Goal: Task Accomplishment & Management: Complete application form

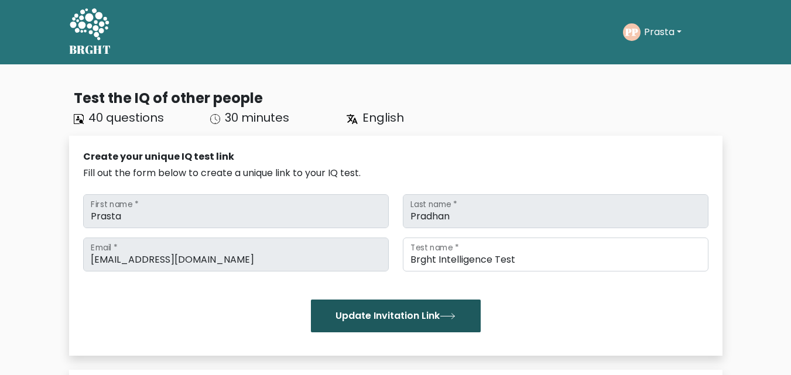
click at [444, 323] on button "Update Invitation Link" at bounding box center [396, 316] width 170 height 33
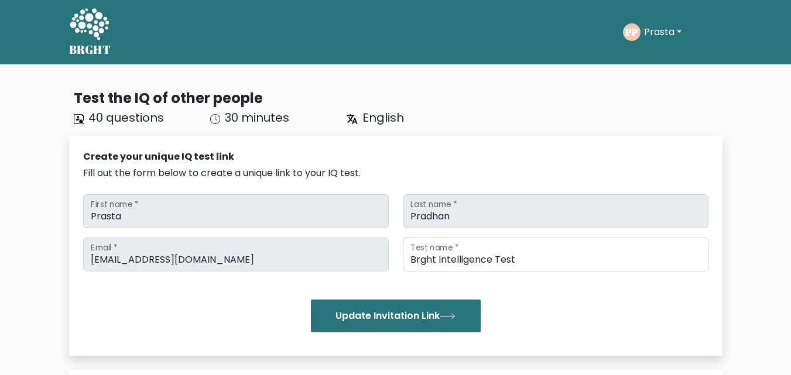
click at [444, 323] on button "Update Invitation Link" at bounding box center [396, 316] width 170 height 33
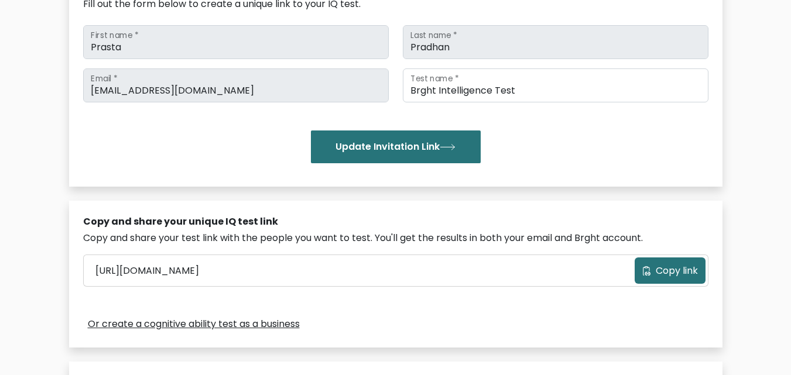
scroll to position [176, 0]
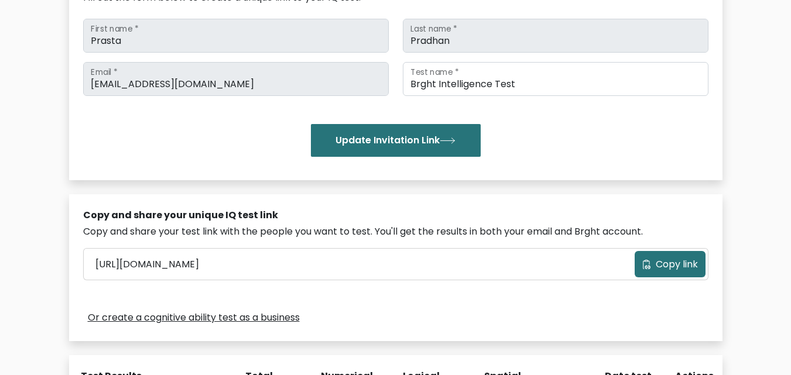
click at [672, 265] on span "Copy link" at bounding box center [677, 265] width 42 height 14
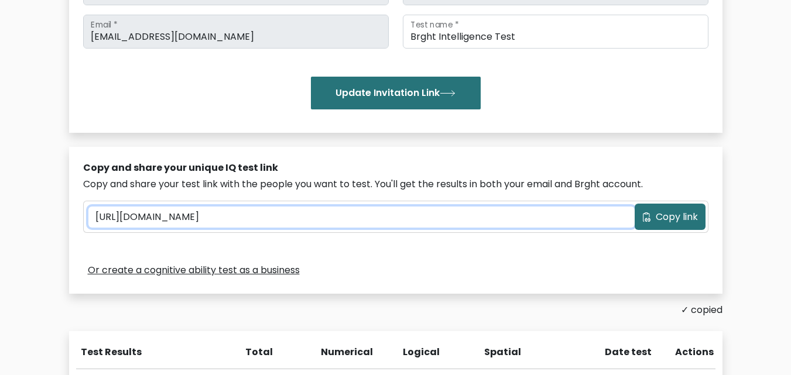
scroll to position [202, 0]
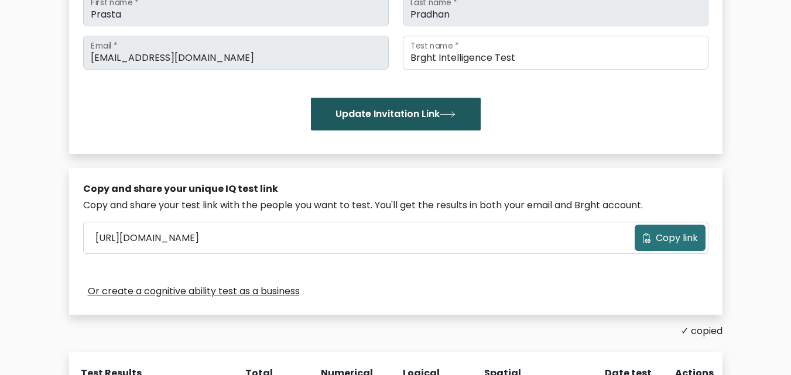
click at [404, 124] on button "Update Invitation Link" at bounding box center [396, 114] width 170 height 33
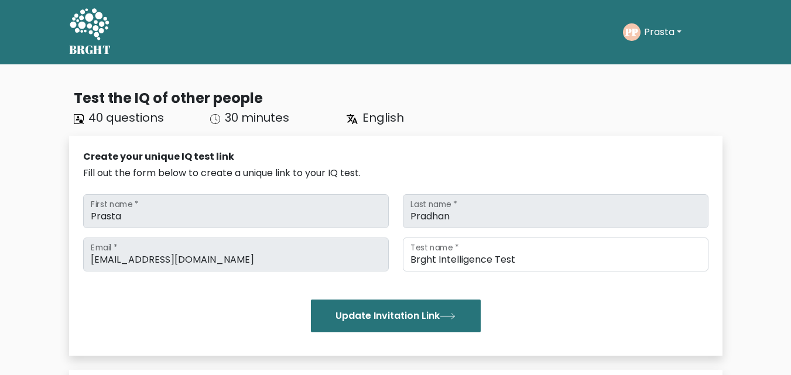
click at [639, 39] on icon "PP" at bounding box center [632, 32] width 18 height 18
click at [662, 30] on button "Prasta" at bounding box center [662, 32] width 44 height 15
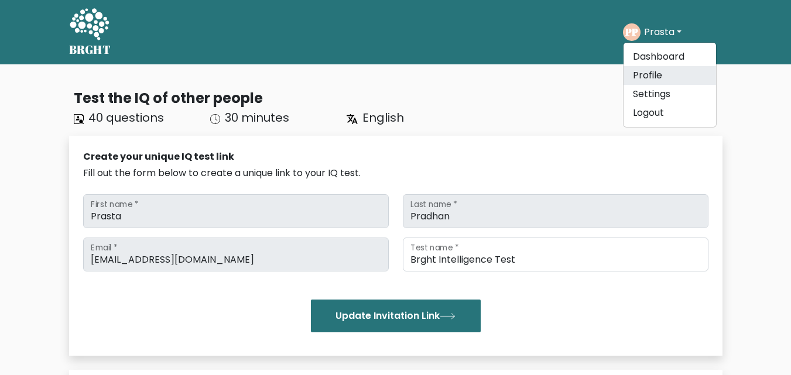
click at [644, 74] on link "Profile" at bounding box center [670, 75] width 93 height 19
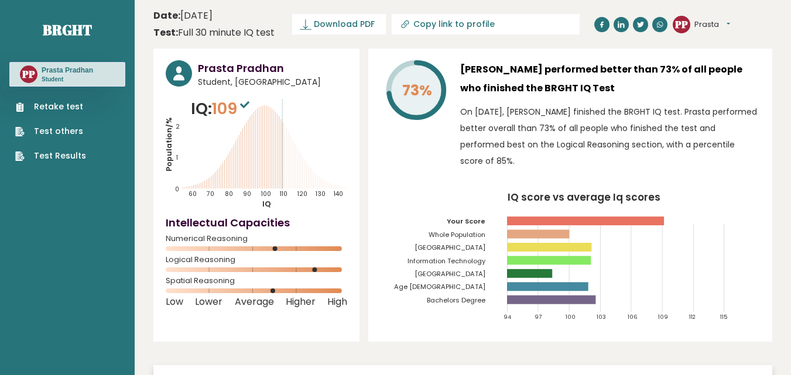
click at [29, 97] on div "Retake test Test others Test Results" at bounding box center [67, 125] width 116 height 76
click at [45, 112] on link "Retake test" at bounding box center [50, 107] width 71 height 12
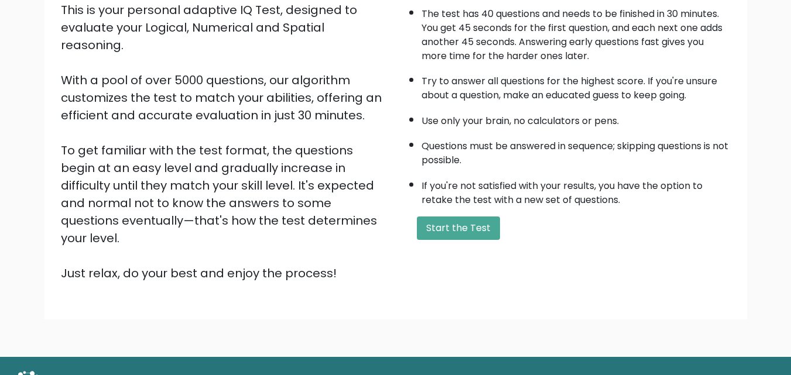
scroll to position [161, 0]
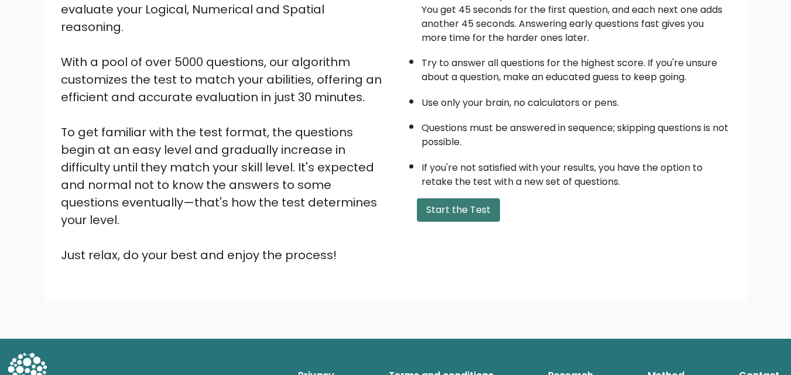
click at [446, 208] on button "Start the Test" at bounding box center [458, 209] width 83 height 23
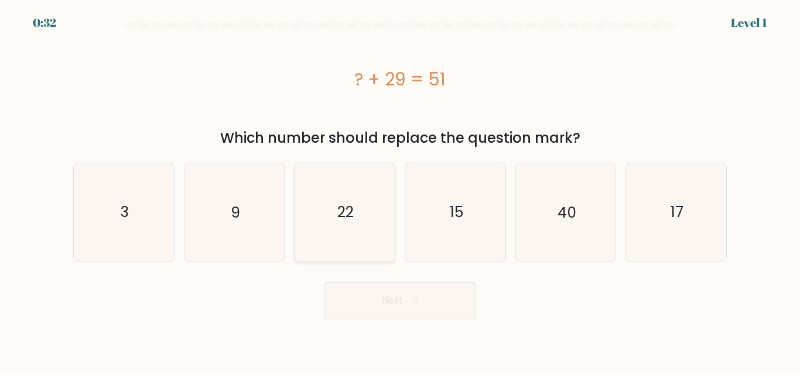
click at [374, 218] on icon "22" at bounding box center [345, 212] width 98 height 98
click at [400, 191] on input "c. 22" at bounding box center [400, 189] width 1 height 3
radio input "true"
click at [439, 309] on button "Next" at bounding box center [400, 300] width 152 height 37
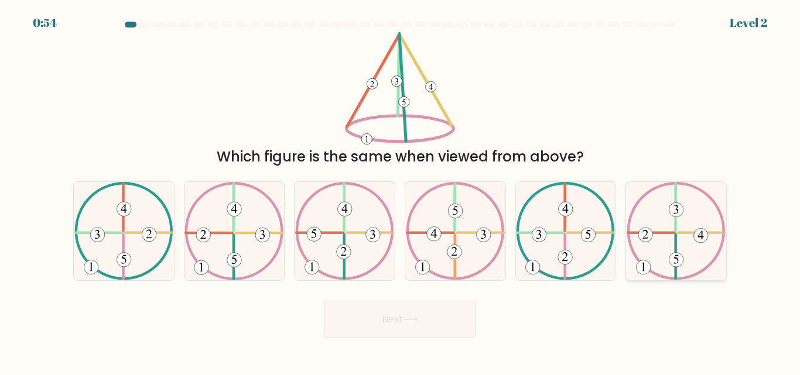
click at [693, 237] on icon at bounding box center [675, 231] width 99 height 98
click at [400, 191] on input "f." at bounding box center [400, 189] width 1 height 3
radio input "true"
click at [406, 321] on icon at bounding box center [411, 320] width 16 height 6
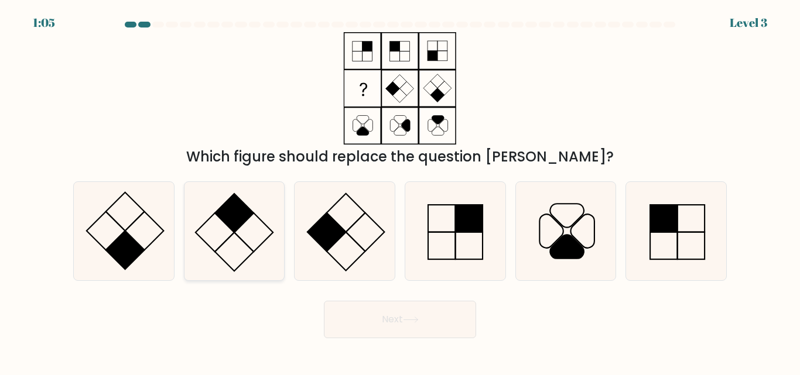
click at [257, 238] on icon at bounding box center [234, 231] width 98 height 98
click at [400, 191] on input "b." at bounding box center [400, 189] width 1 height 3
radio input "true"
click at [435, 319] on button "Next" at bounding box center [400, 319] width 152 height 37
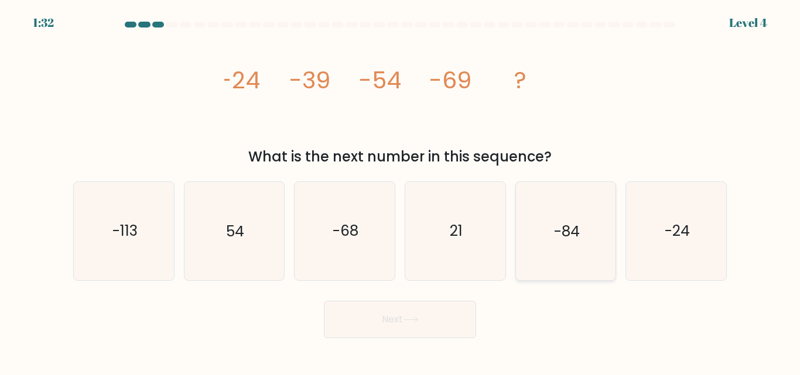
click at [571, 228] on text "-84" at bounding box center [567, 231] width 26 height 20
click at [400, 191] on input "e. -84" at bounding box center [400, 189] width 1 height 3
radio input "true"
click at [392, 324] on button "Next" at bounding box center [400, 319] width 152 height 37
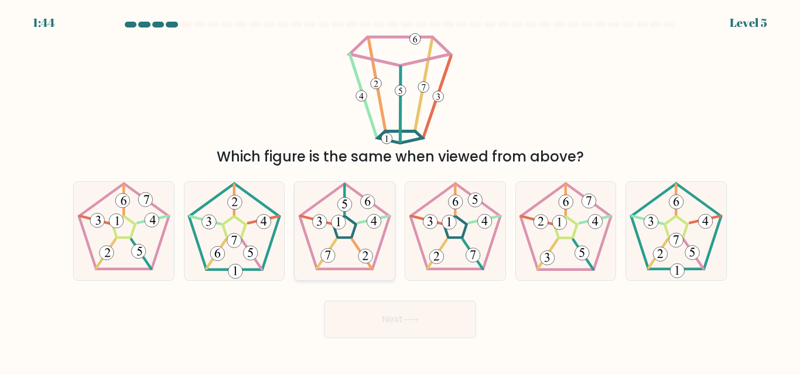
click at [347, 237] on icon at bounding box center [345, 231] width 98 height 98
click at [400, 191] on input "c." at bounding box center [400, 189] width 1 height 3
radio input "true"
click at [409, 331] on button "Next" at bounding box center [400, 319] width 152 height 37
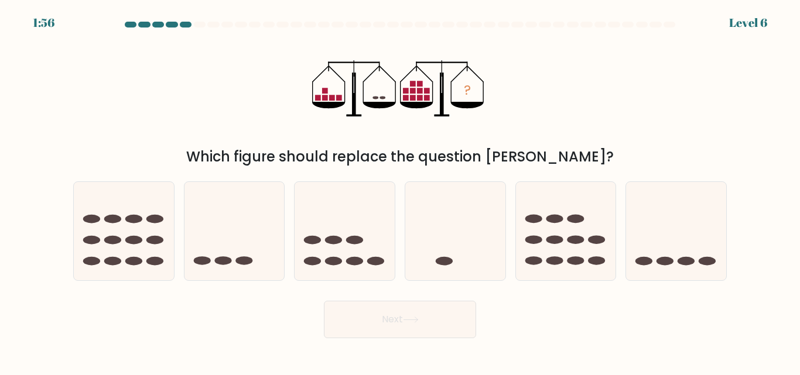
click at [734, 228] on form at bounding box center [400, 180] width 800 height 317
click at [684, 234] on icon at bounding box center [676, 231] width 100 height 83
click at [400, 191] on input "f." at bounding box center [400, 189] width 1 height 3
radio input "true"
click at [384, 323] on button "Next" at bounding box center [400, 319] width 152 height 37
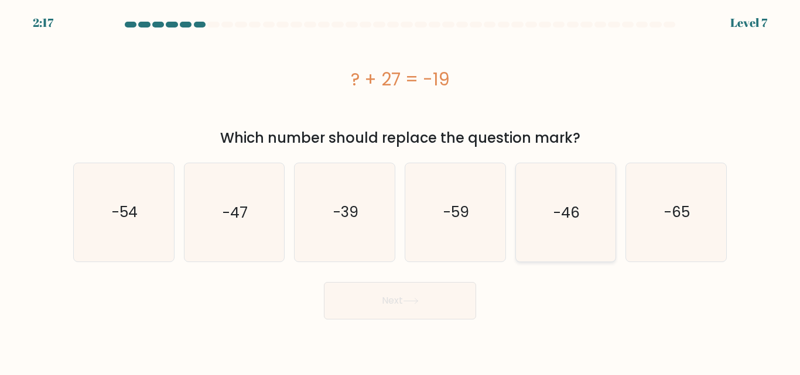
click at [578, 195] on icon "-46" at bounding box center [565, 212] width 98 height 98
click at [400, 191] on input "e. -46" at bounding box center [400, 189] width 1 height 3
radio input "true"
click at [369, 299] on button "Next" at bounding box center [400, 300] width 152 height 37
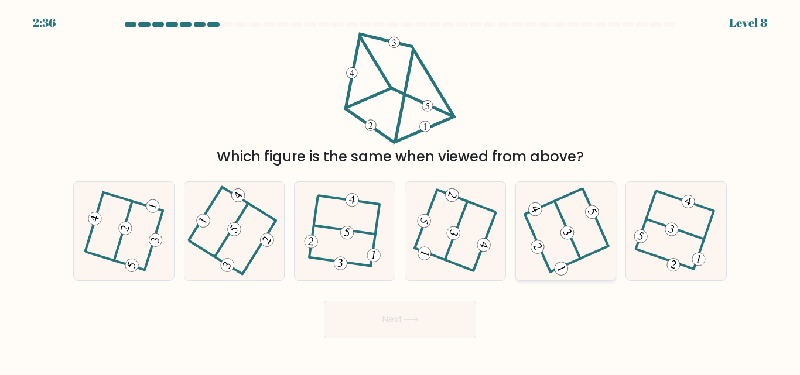
click at [596, 227] on icon at bounding box center [565, 231] width 78 height 78
click at [400, 191] on input "e." at bounding box center [400, 189] width 1 height 3
radio input "true"
click at [410, 322] on icon at bounding box center [411, 320] width 16 height 6
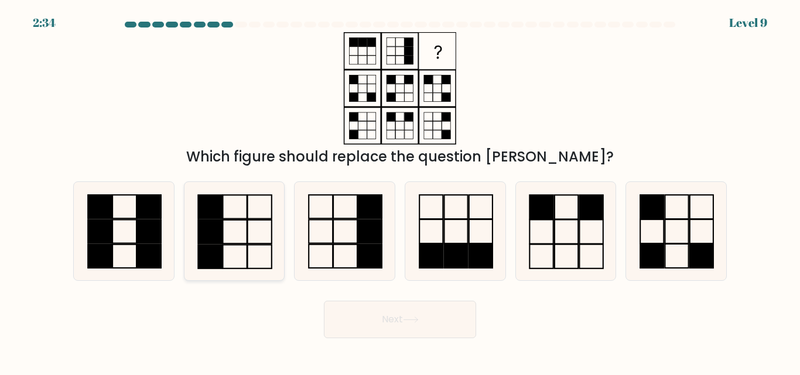
click at [223, 245] on rect at bounding box center [235, 256] width 24 height 23
click at [400, 191] on input "b." at bounding box center [400, 189] width 1 height 3
radio input "true"
click at [410, 309] on button "Next" at bounding box center [400, 319] width 152 height 37
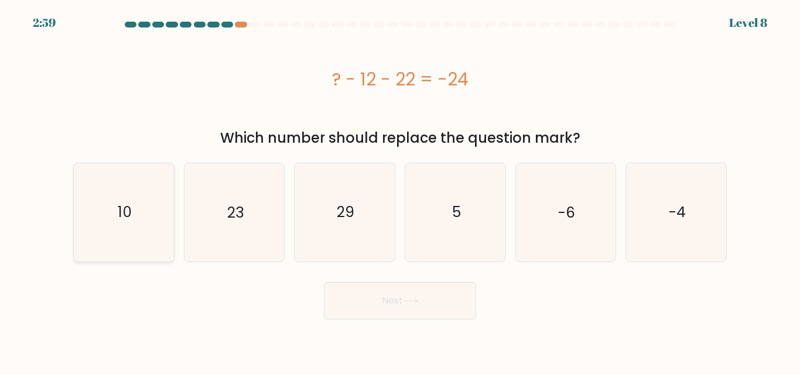
click at [126, 203] on text "10" at bounding box center [125, 212] width 14 height 20
click at [400, 191] on input "a. 10" at bounding box center [400, 189] width 1 height 3
radio input "true"
click at [400, 290] on button "Next" at bounding box center [400, 300] width 152 height 37
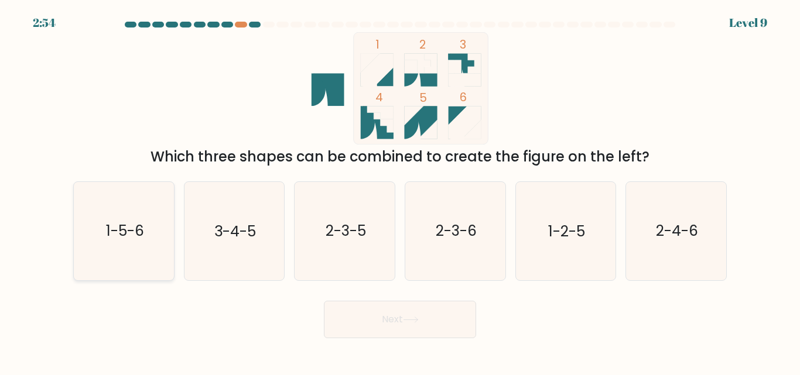
click at [127, 239] on text "1-5-6" at bounding box center [124, 231] width 38 height 20
click at [400, 191] on input "a. 1-5-6" at bounding box center [400, 189] width 1 height 3
radio input "true"
click at [447, 324] on button "Next" at bounding box center [400, 319] width 152 height 37
click at [383, 324] on button "Next" at bounding box center [400, 319] width 152 height 37
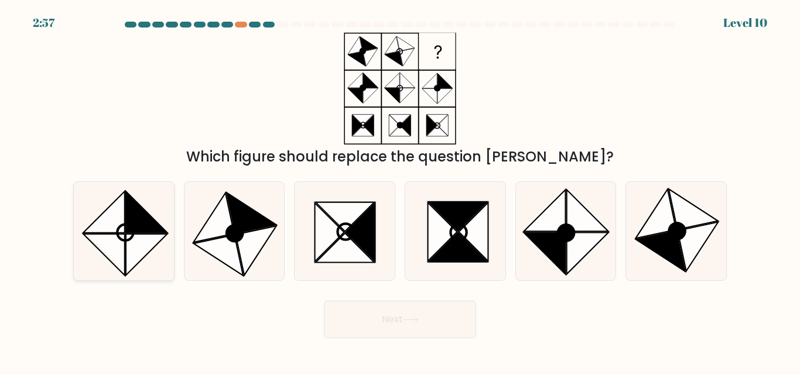
click at [119, 238] on circle at bounding box center [125, 233] width 23 height 23
click at [400, 191] on input "a." at bounding box center [400, 189] width 1 height 3
radio input "true"
click at [383, 307] on button "Next" at bounding box center [400, 319] width 152 height 37
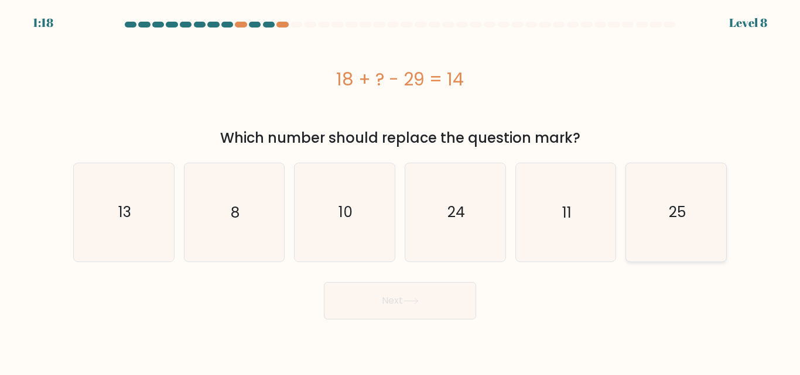
click at [703, 198] on icon "25" at bounding box center [676, 212] width 98 height 98
click at [400, 191] on input "f. 25" at bounding box center [400, 189] width 1 height 3
radio input "true"
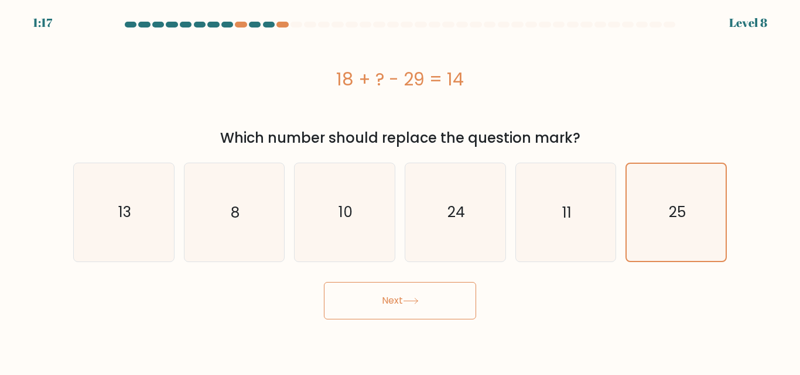
click at [372, 350] on body "1:17 Level 8 a." at bounding box center [400, 187] width 800 height 375
click at [378, 311] on button "Next" at bounding box center [400, 300] width 152 height 37
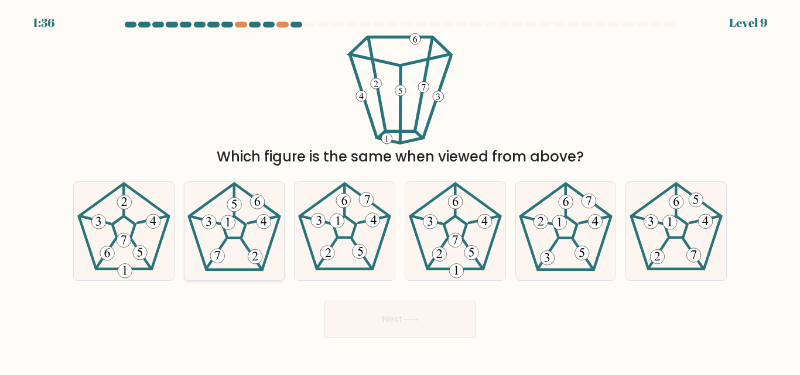
click at [267, 242] on icon at bounding box center [234, 231] width 98 height 98
click at [400, 191] on input "b." at bounding box center [400, 189] width 1 height 3
radio input "true"
click at [445, 318] on button "Next" at bounding box center [400, 319] width 152 height 37
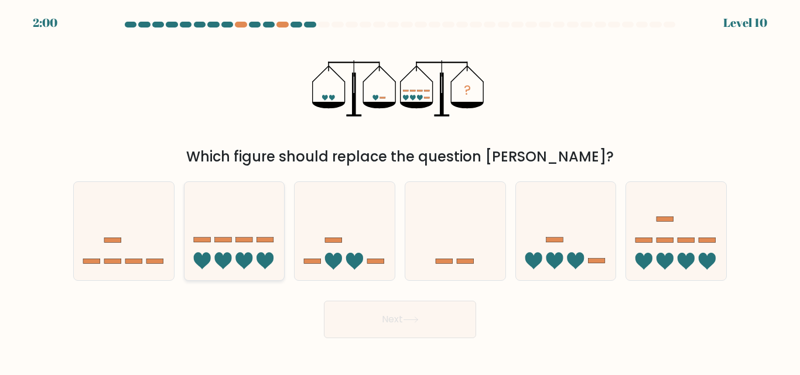
click at [239, 259] on icon at bounding box center [243, 261] width 17 height 17
click at [400, 191] on input "b." at bounding box center [400, 189] width 1 height 3
radio input "true"
click at [416, 311] on button "Next" at bounding box center [400, 319] width 152 height 37
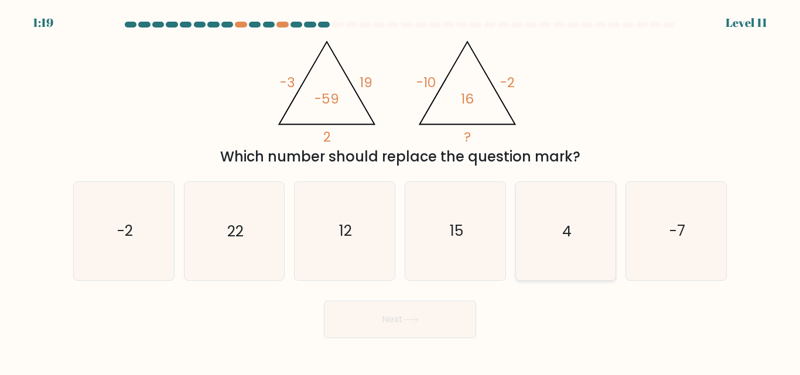
click at [583, 203] on icon "4" at bounding box center [565, 231] width 98 height 98
click at [400, 191] on input "e. 4" at bounding box center [400, 189] width 1 height 3
radio input "true"
click at [405, 328] on button "Next" at bounding box center [400, 319] width 152 height 37
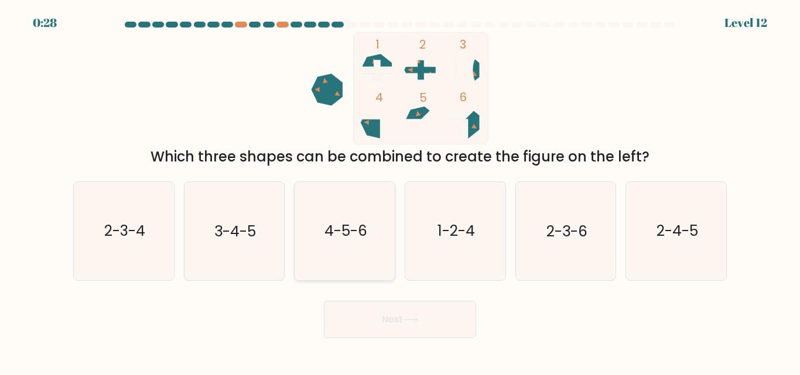
click at [330, 257] on icon "4-5-6" at bounding box center [345, 231] width 98 height 98
click at [400, 191] on input "c. 4-5-6" at bounding box center [400, 189] width 1 height 3
radio input "true"
click at [415, 317] on icon at bounding box center [411, 320] width 16 height 6
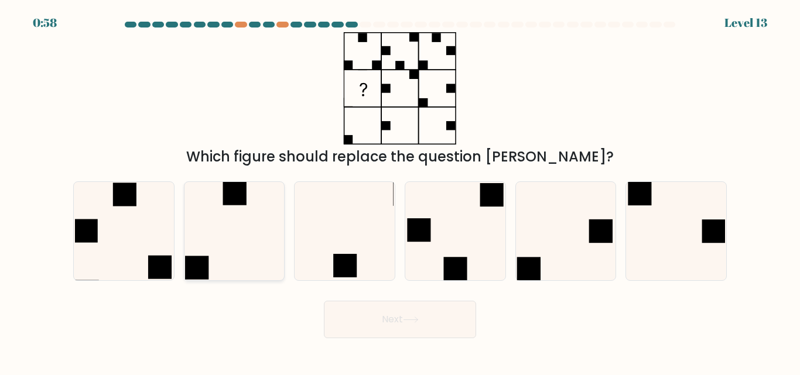
click at [257, 250] on icon at bounding box center [234, 231] width 98 height 98
click at [400, 191] on input "b." at bounding box center [400, 189] width 1 height 3
radio input "true"
click at [421, 311] on button "Next" at bounding box center [400, 319] width 152 height 37
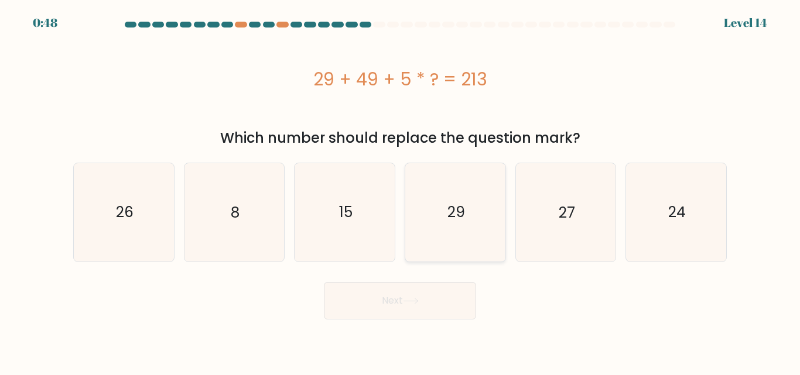
click at [485, 218] on icon "29" at bounding box center [455, 212] width 98 height 98
click at [400, 191] on input "d. 29" at bounding box center [400, 189] width 1 height 3
radio input "true"
click at [444, 302] on button "Next" at bounding box center [400, 300] width 152 height 37
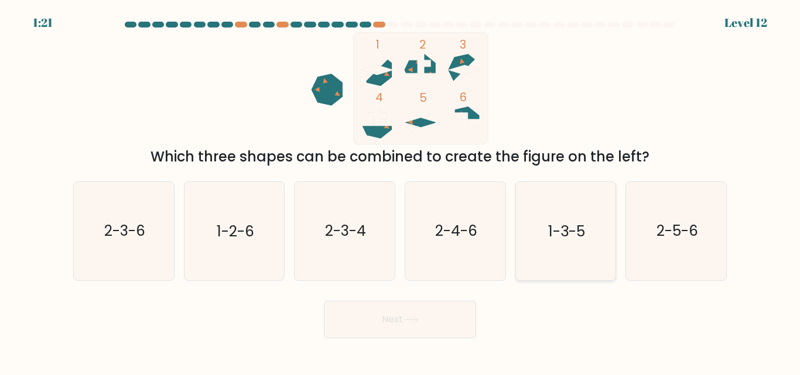
click at [568, 244] on icon "1-3-5" at bounding box center [565, 231] width 98 height 98
click at [400, 191] on input "e. 1-3-5" at bounding box center [400, 189] width 1 height 3
radio input "true"
click at [384, 326] on button "Next" at bounding box center [400, 319] width 152 height 37
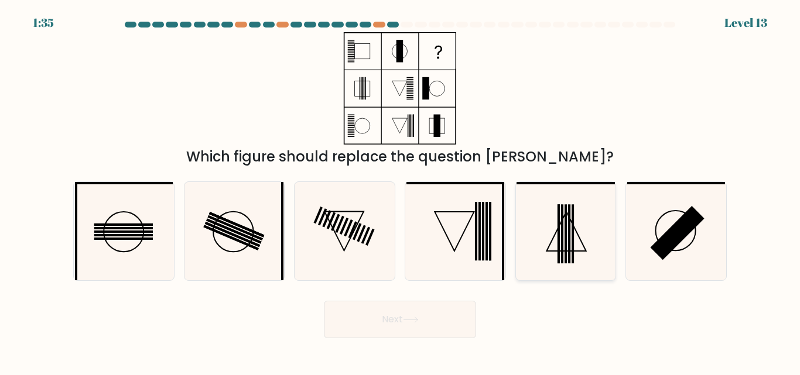
click at [550, 224] on icon at bounding box center [565, 231] width 98 height 98
click at [400, 191] on input "e." at bounding box center [400, 189] width 1 height 3
radio input "true"
click at [423, 326] on button "Next" at bounding box center [400, 319] width 152 height 37
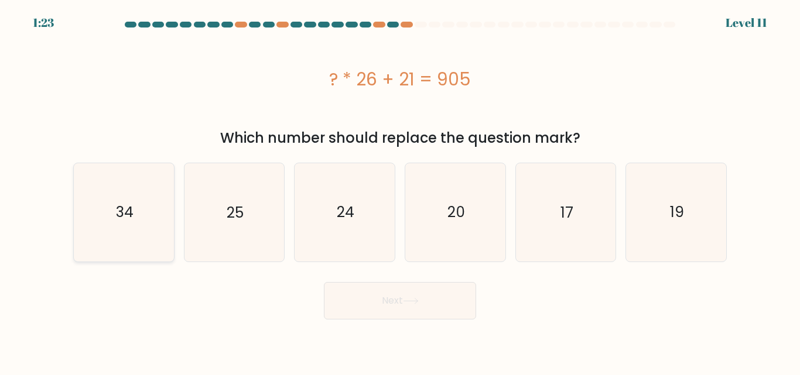
click at [99, 199] on icon "34" at bounding box center [124, 212] width 98 height 98
click at [400, 191] on input "a. 34" at bounding box center [400, 189] width 1 height 3
radio input "true"
click at [410, 295] on button "Next" at bounding box center [400, 300] width 152 height 37
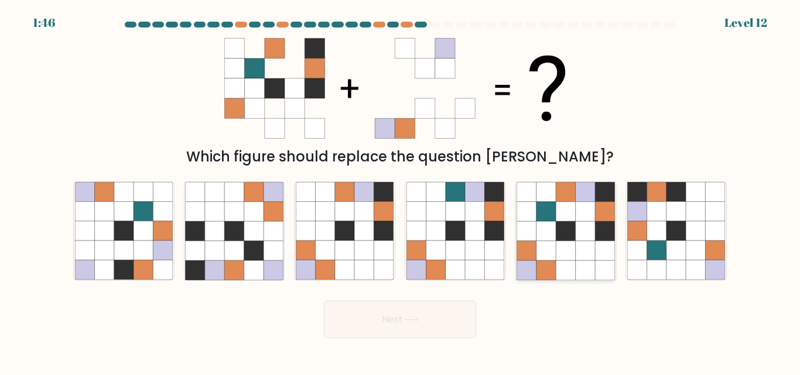
click at [592, 246] on icon at bounding box center [585, 250] width 19 height 19
click at [400, 191] on input "e." at bounding box center [400, 189] width 1 height 3
radio input "true"
click at [372, 321] on button "Next" at bounding box center [400, 319] width 152 height 37
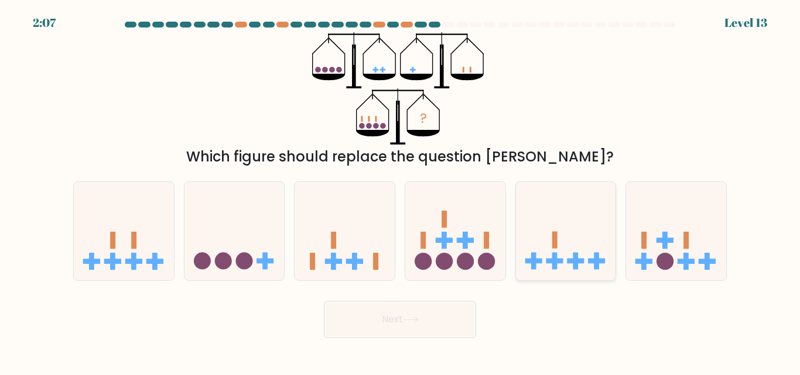
click at [560, 238] on icon at bounding box center [566, 231] width 100 height 83
click at [400, 191] on input "e." at bounding box center [400, 189] width 1 height 3
radio input "true"
click at [345, 247] on icon at bounding box center [344, 231] width 100 height 83
click at [400, 191] on input "c." at bounding box center [400, 189] width 1 height 3
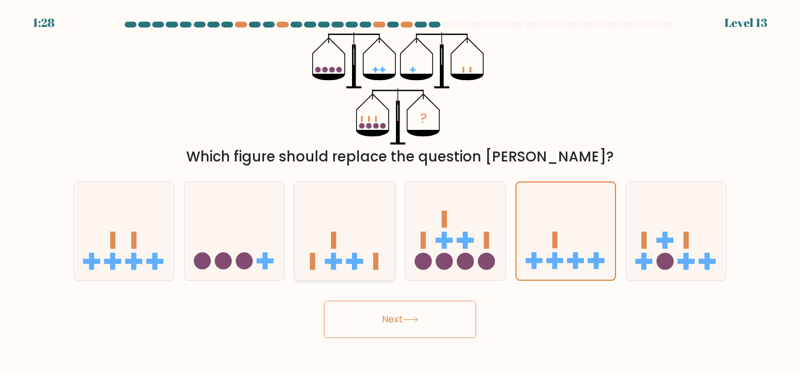
radio input "true"
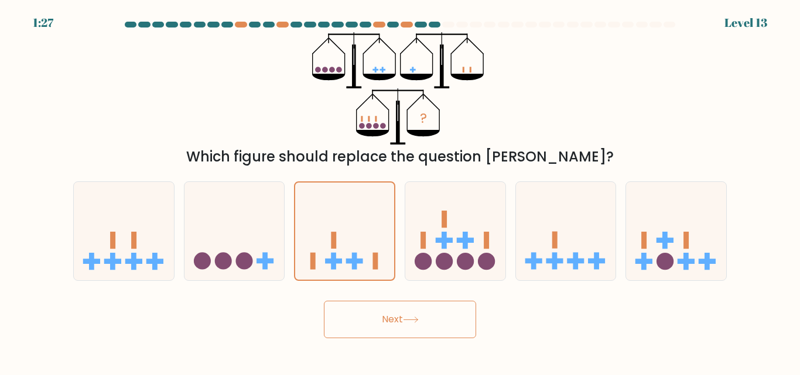
click at [417, 318] on icon at bounding box center [410, 319] width 14 height 5
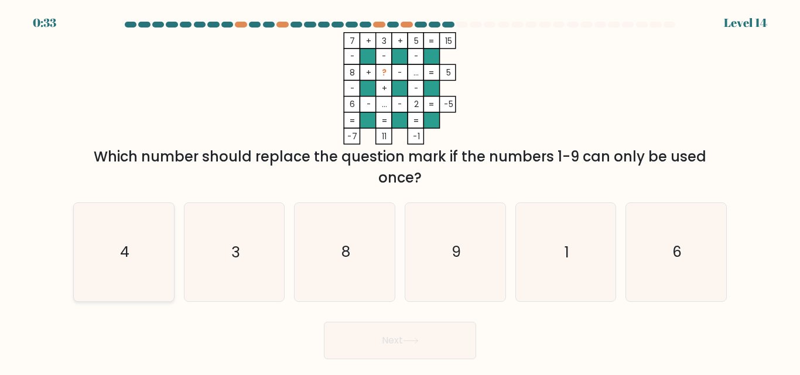
click at [151, 265] on icon "4" at bounding box center [124, 252] width 98 height 98
click at [400, 191] on input "a. 4" at bounding box center [400, 189] width 1 height 3
radio input "true"
click at [447, 337] on button "Next" at bounding box center [400, 340] width 152 height 37
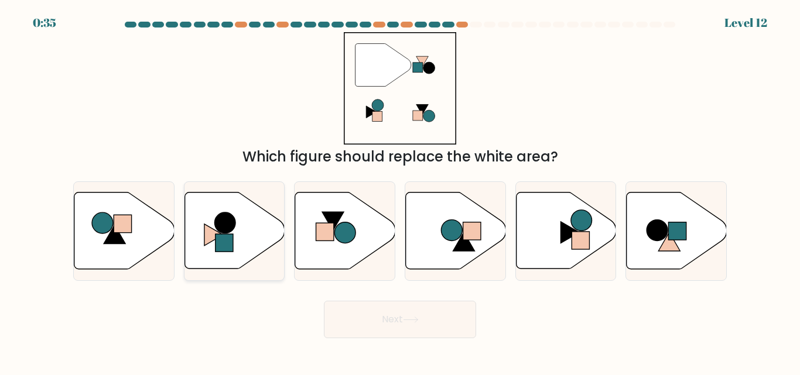
click at [260, 230] on icon at bounding box center [234, 231] width 100 height 77
click at [400, 191] on input "b." at bounding box center [400, 189] width 1 height 3
radio input "true"
drag, startPoint x: 445, startPoint y: 335, endPoint x: 444, endPoint y: 345, distance: 9.4
click at [444, 345] on body "0:34 Level 12" at bounding box center [400, 187] width 800 height 375
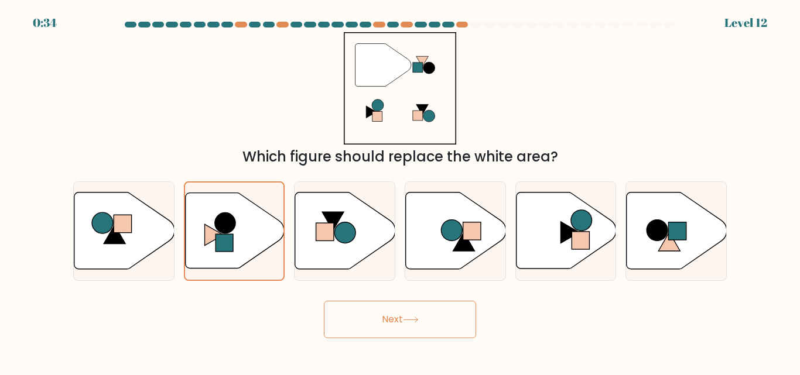
click at [437, 328] on button "Next" at bounding box center [400, 319] width 152 height 37
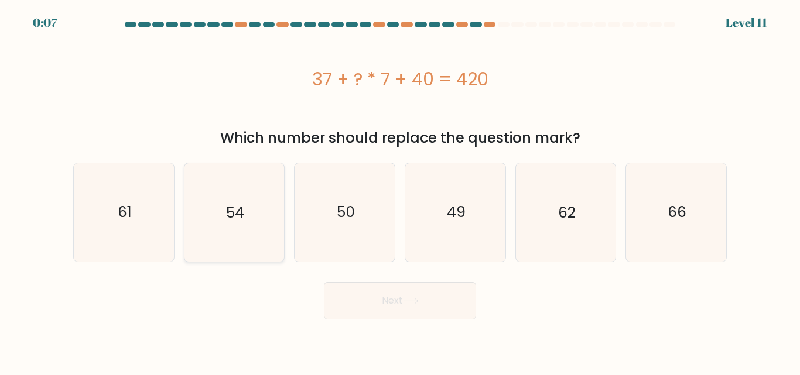
click at [223, 225] on icon "54" at bounding box center [234, 212] width 98 height 98
click at [400, 191] on input "b. 54" at bounding box center [400, 189] width 1 height 3
radio input "true"
click at [427, 303] on button "Next" at bounding box center [400, 300] width 152 height 37
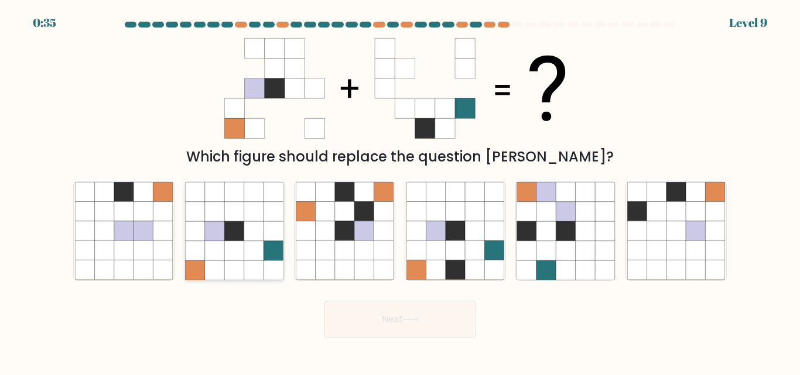
click at [265, 259] on icon at bounding box center [272, 250] width 19 height 19
click at [400, 191] on input "b." at bounding box center [400, 189] width 1 height 3
radio input "true"
click at [411, 322] on icon at bounding box center [411, 320] width 16 height 6
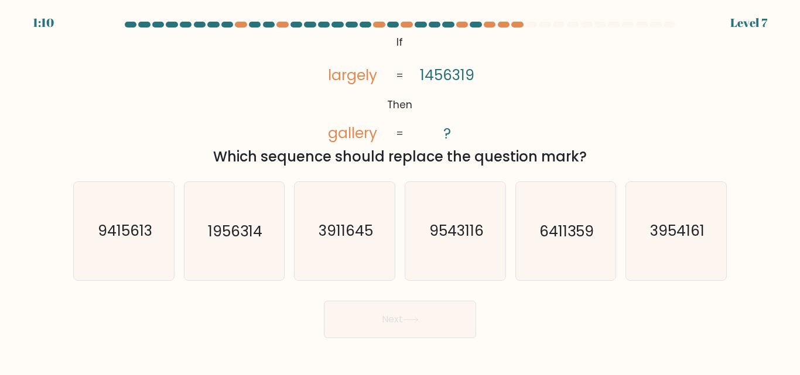
click at [330, 140] on tspan "gallery" at bounding box center [352, 134] width 49 height 20
click at [448, 81] on tspan "1456319" at bounding box center [447, 75] width 54 height 20
click at [576, 243] on icon "6411359" at bounding box center [565, 231] width 98 height 98
click at [400, 191] on input "e. 6411359" at bounding box center [400, 189] width 1 height 3
radio input "true"
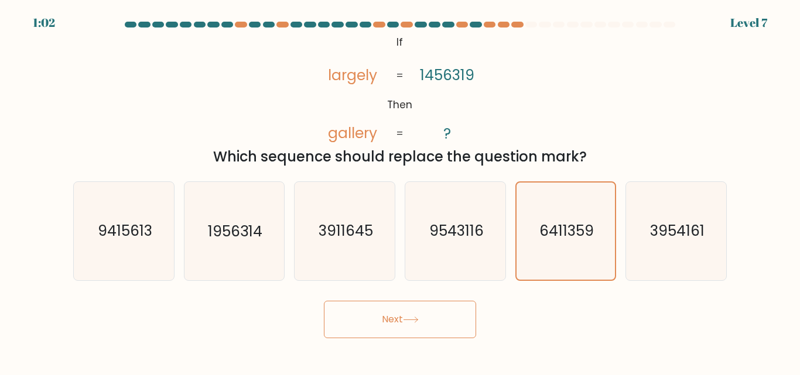
click at [426, 331] on button "Next" at bounding box center [400, 319] width 152 height 37
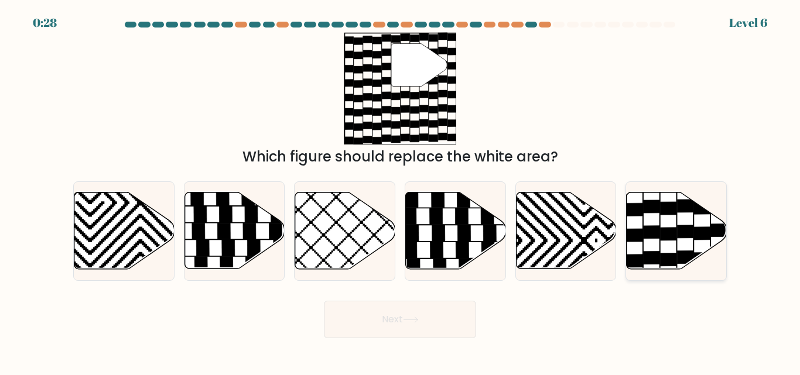
click at [690, 237] on icon at bounding box center [685, 231] width 16 height 13
click at [400, 191] on input "f." at bounding box center [400, 189] width 1 height 3
radio input "true"
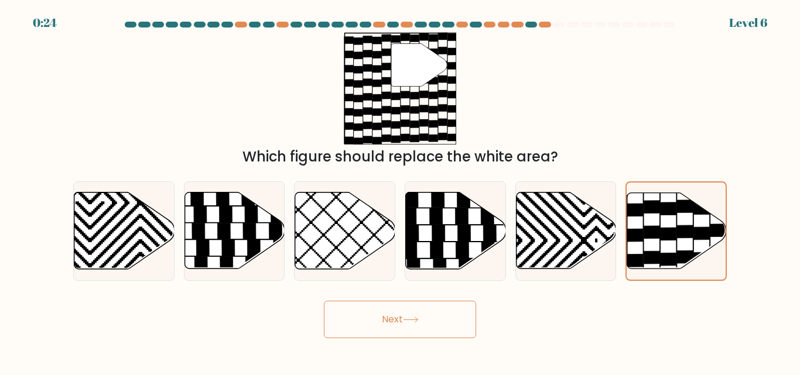
click at [417, 326] on button "Next" at bounding box center [400, 319] width 152 height 37
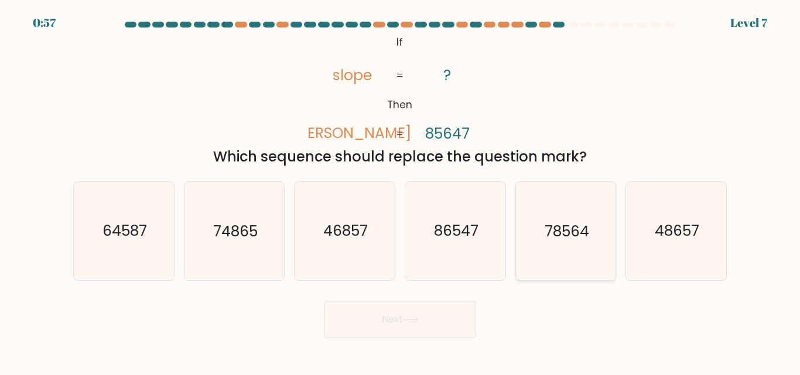
click at [559, 240] on text "78564" at bounding box center [566, 231] width 44 height 20
click at [400, 191] on input "e. 78564" at bounding box center [400, 189] width 1 height 3
radio input "true"
click at [436, 317] on button "Next" at bounding box center [400, 319] width 152 height 37
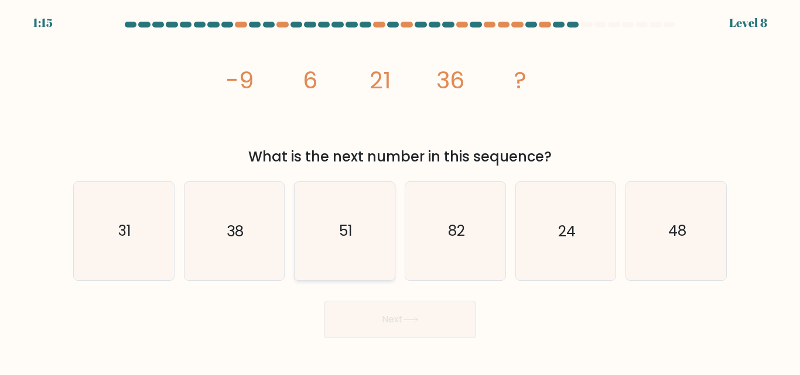
click at [345, 225] on text "51" at bounding box center [345, 231] width 13 height 20
click at [400, 191] on input "c. 51" at bounding box center [400, 189] width 1 height 3
radio input "true"
click at [419, 307] on button "Next" at bounding box center [400, 319] width 152 height 37
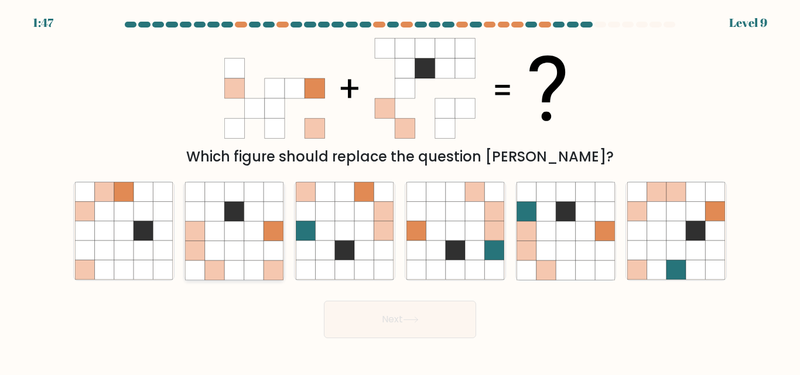
click at [248, 257] on icon at bounding box center [253, 250] width 19 height 19
click at [400, 191] on input "b." at bounding box center [400, 189] width 1 height 3
radio input "true"
click at [433, 316] on button "Next" at bounding box center [400, 319] width 152 height 37
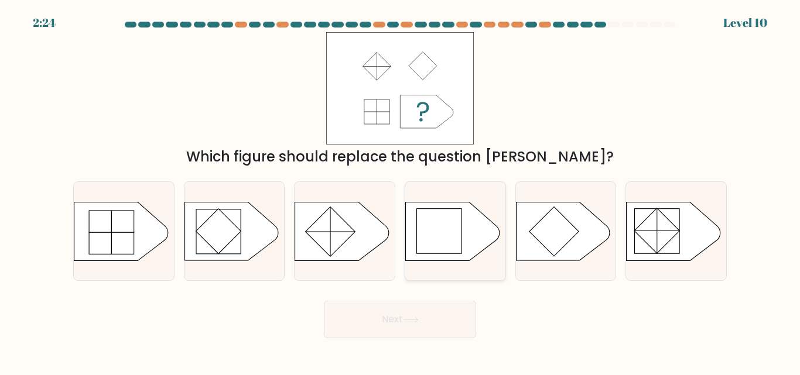
click at [460, 243] on rect at bounding box center [438, 230] width 44 height 44
click at [400, 191] on input "d." at bounding box center [400, 189] width 1 height 3
radio input "true"
click at [451, 314] on button "Next" at bounding box center [400, 319] width 152 height 37
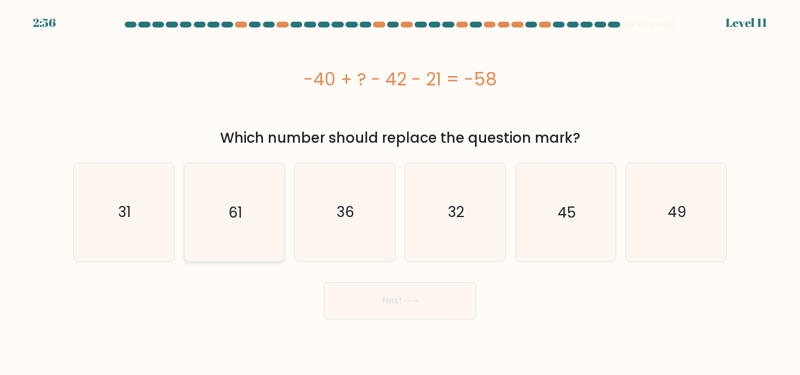
click at [268, 234] on icon "61" at bounding box center [234, 212] width 98 height 98
click at [400, 191] on input "b. 61" at bounding box center [400, 189] width 1 height 3
radio input "true"
click at [411, 301] on icon at bounding box center [410, 301] width 14 height 5
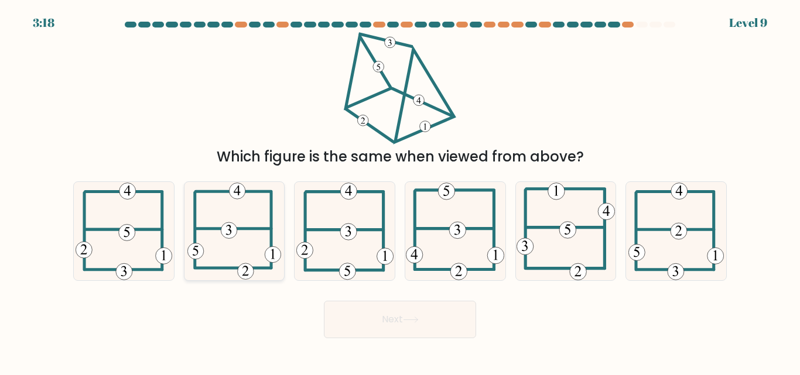
click at [245, 218] on icon at bounding box center [234, 231] width 94 height 98
click at [400, 191] on input "b." at bounding box center [400, 189] width 1 height 3
radio input "true"
click at [418, 319] on icon at bounding box center [411, 320] width 16 height 6
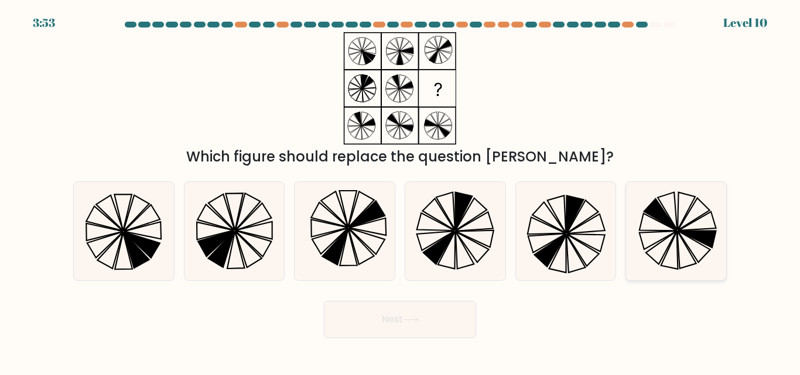
click at [669, 249] on icon at bounding box center [669, 251] width 17 height 38
click at [400, 191] on input "f." at bounding box center [400, 189] width 1 height 3
radio input "true"
click at [360, 314] on button "Next" at bounding box center [400, 319] width 152 height 37
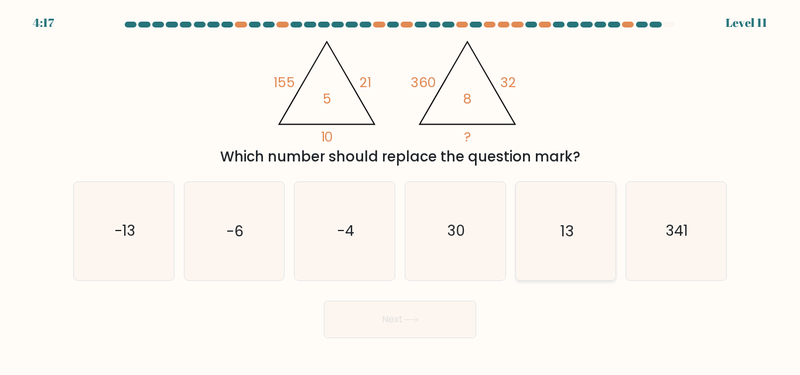
click at [570, 232] on text "13" at bounding box center [566, 231] width 13 height 20
click at [400, 191] on input "e. 13" at bounding box center [400, 189] width 1 height 3
radio input "true"
click at [391, 316] on button "Next" at bounding box center [400, 319] width 152 height 37
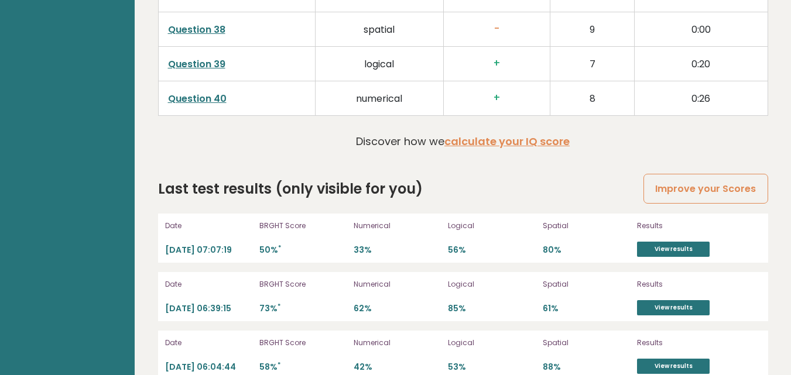
scroll to position [3184, 0]
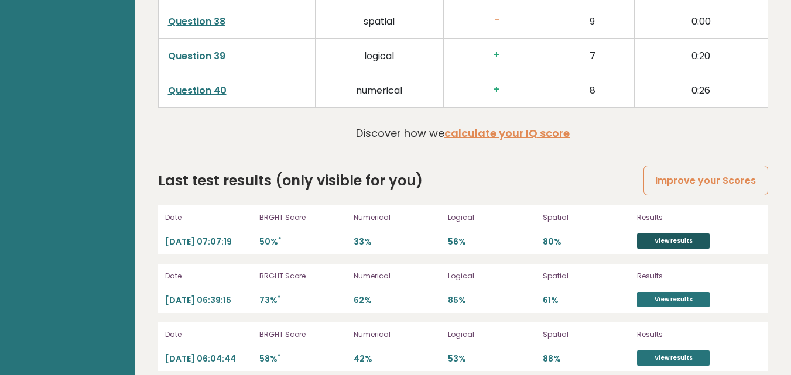
click at [681, 234] on link "View results" at bounding box center [673, 241] width 73 height 15
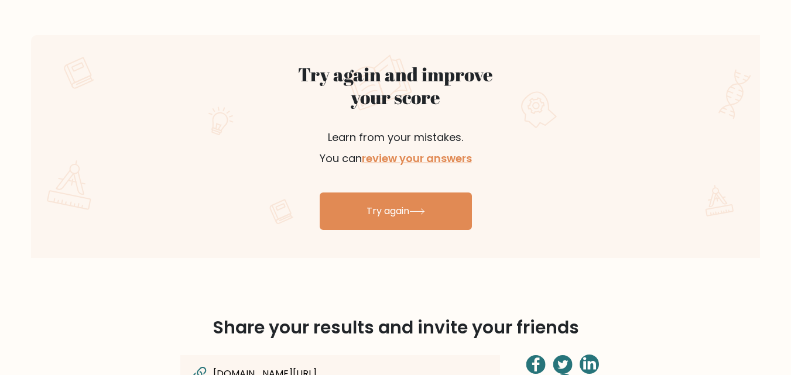
scroll to position [644, 0]
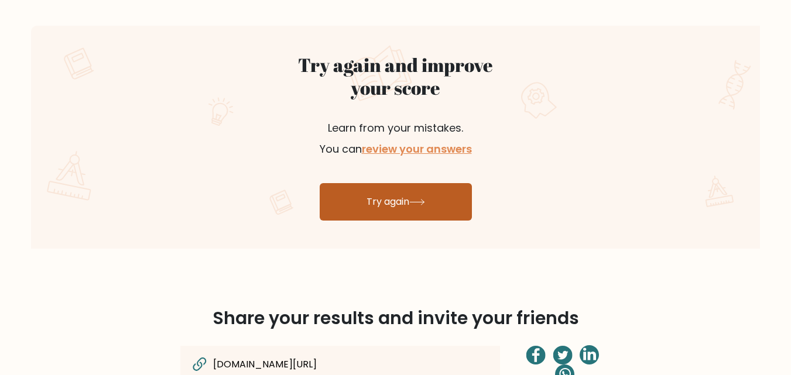
click at [354, 216] on link "Try again" at bounding box center [396, 201] width 152 height 37
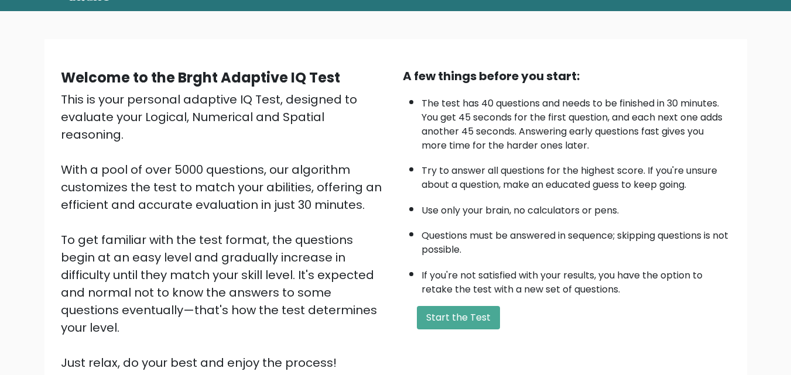
scroll to position [117, 0]
